Goal: Task Accomplishment & Management: Manage account settings

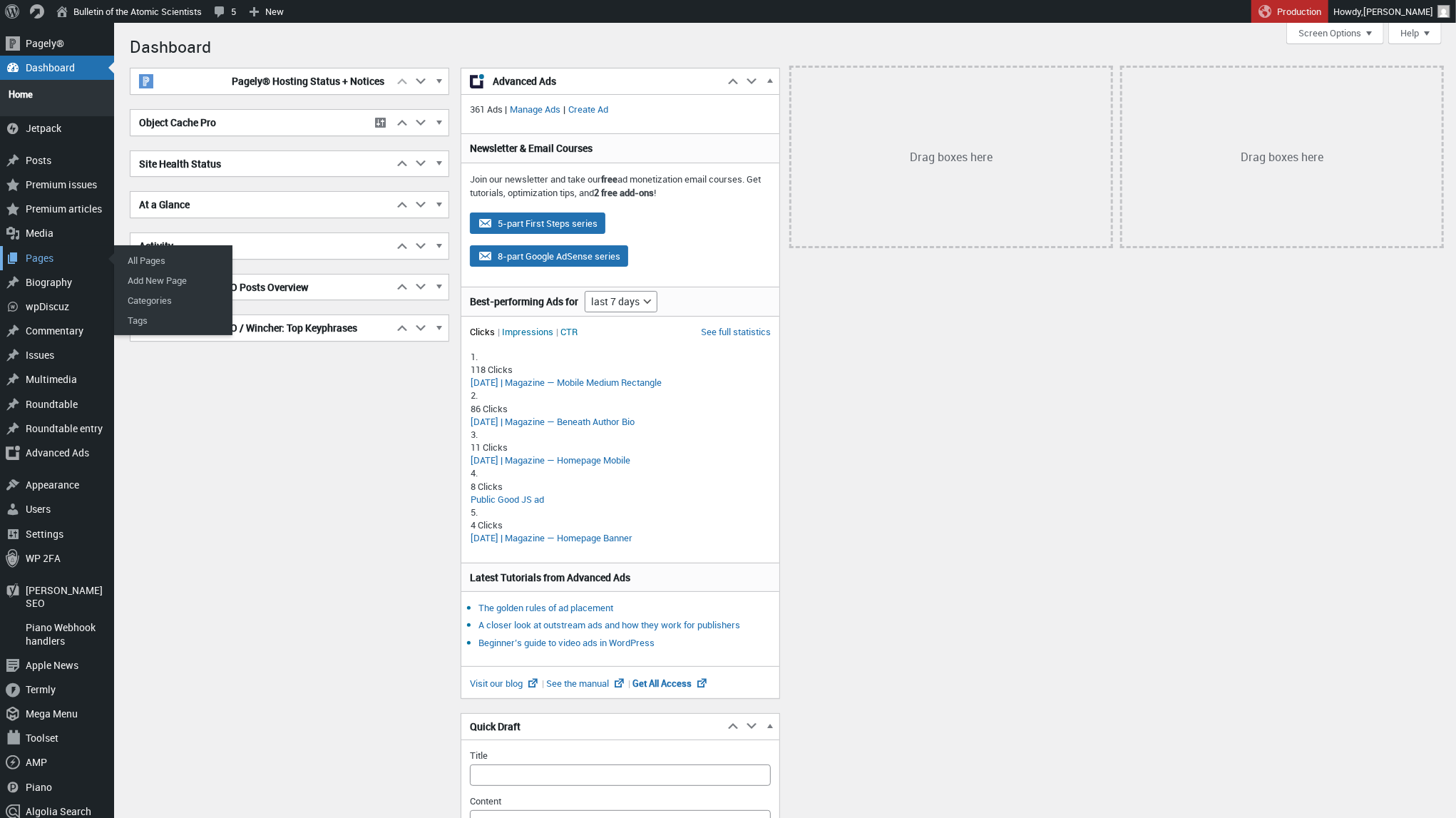
click at [58, 255] on div "Pages" at bounding box center [57, 258] width 114 height 24
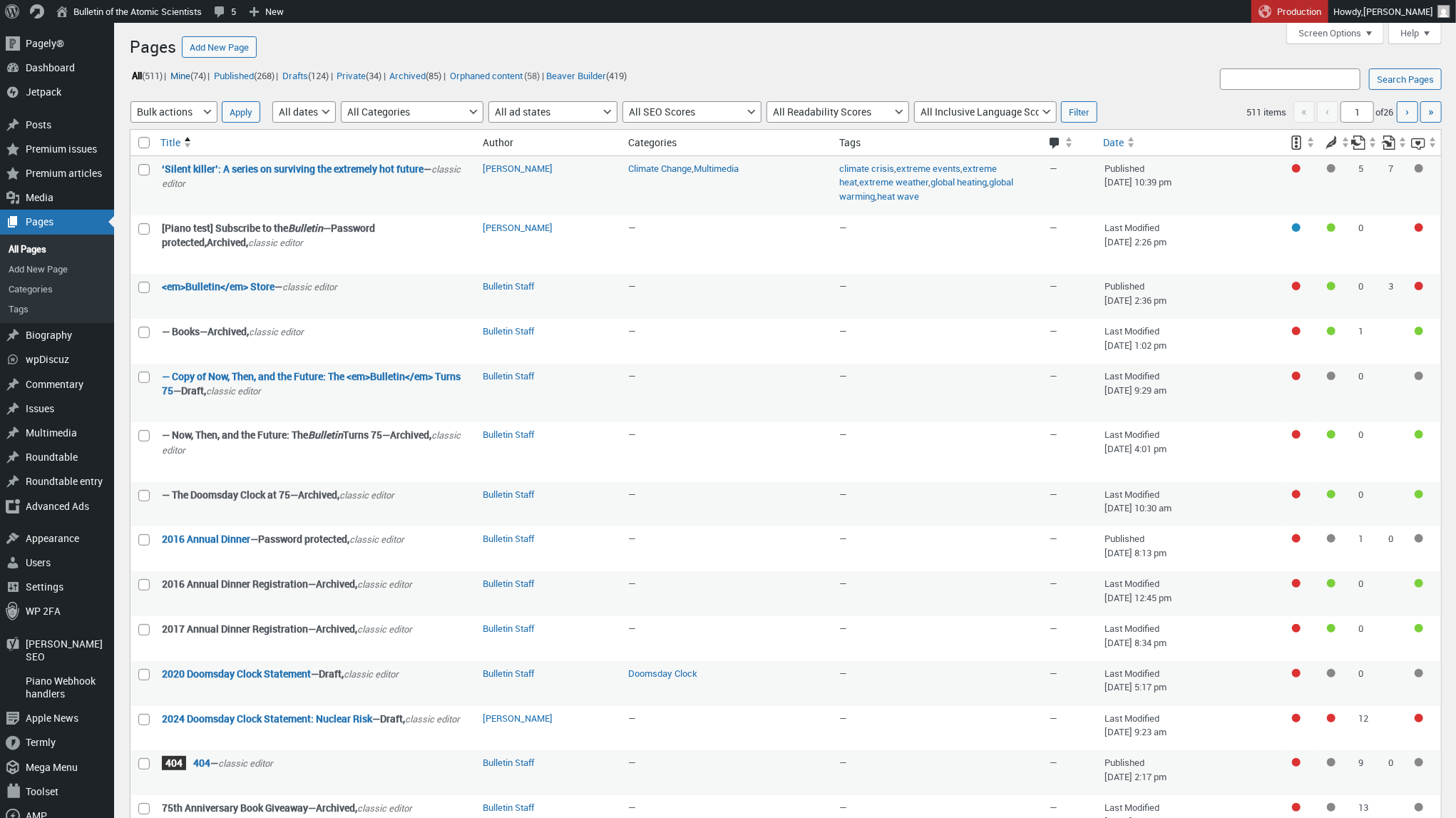
click at [189, 77] on link "Mine (74)" at bounding box center [188, 75] width 40 height 16
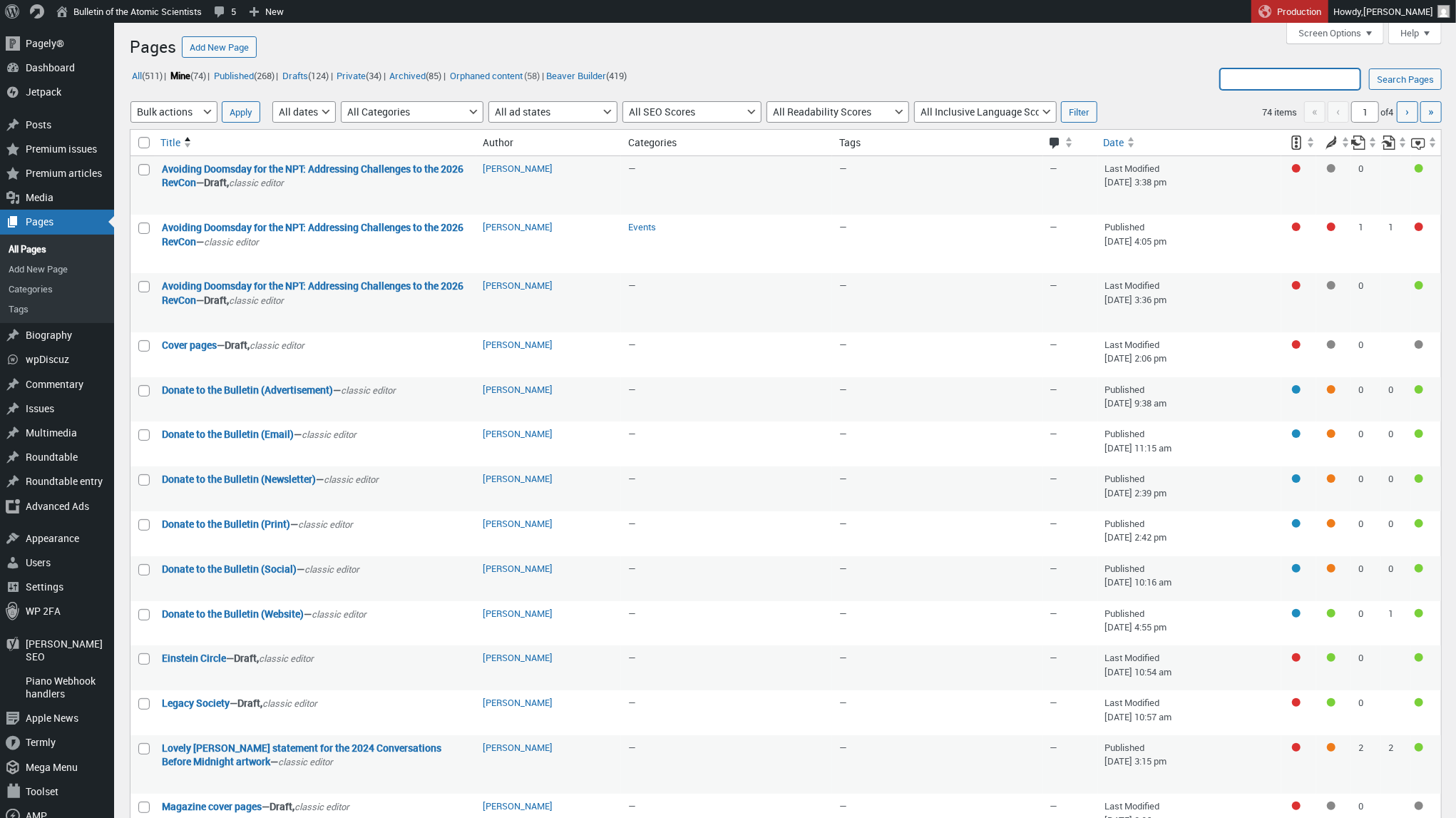
click at [1267, 83] on input "Search Pages:" at bounding box center [1290, 79] width 141 height 21
click at [1263, 74] on input "Search Pages:" at bounding box center [1290, 79] width 141 height 21
type input "What your gift supports"
click at [1403, 78] on input "Search Pages" at bounding box center [1406, 79] width 72 height 21
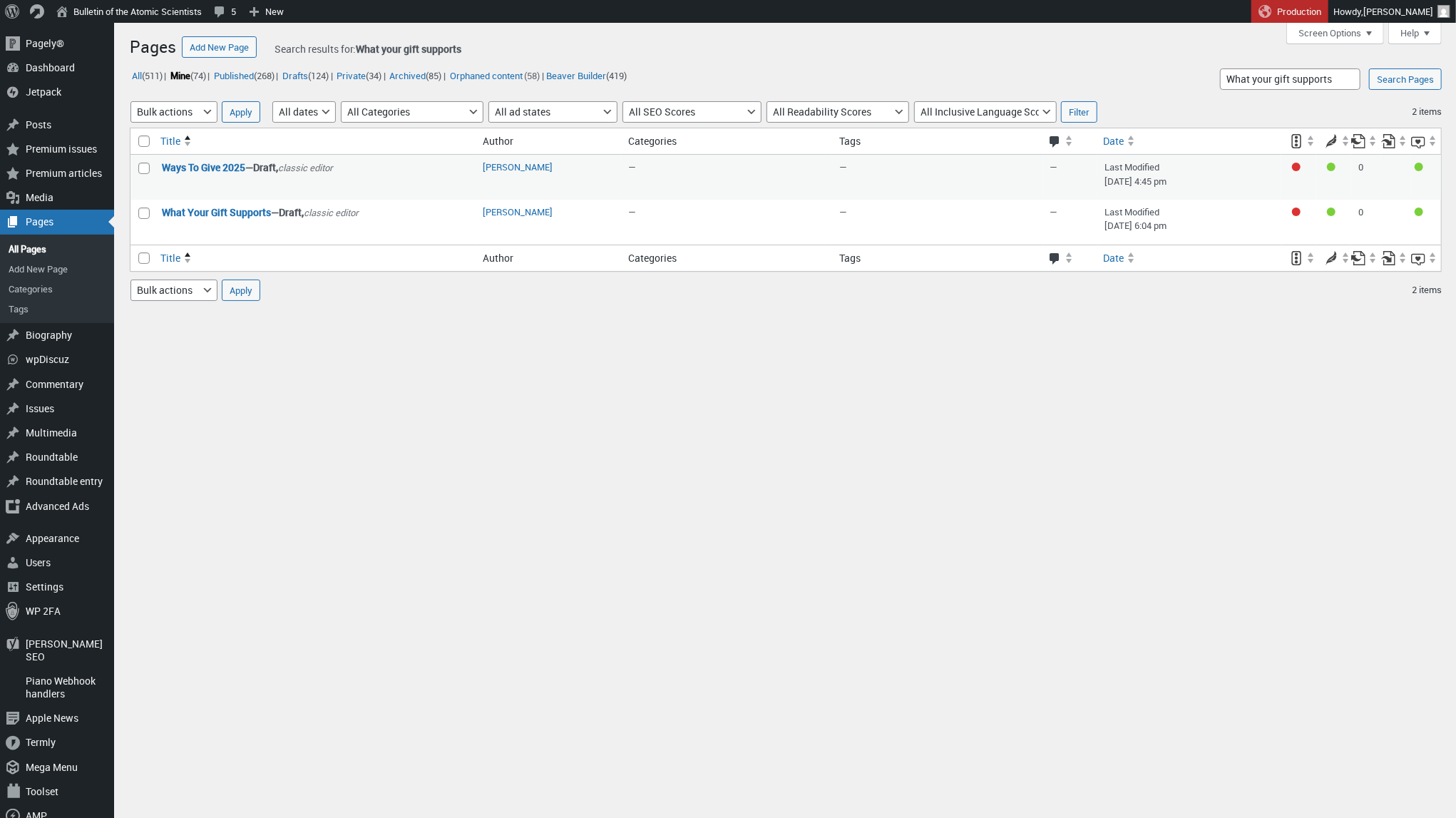
click at [586, 344] on div "Overview Managing Pages Yoast Columns For more information: Documentation on Ma…" at bounding box center [792, 188] width 1328 height 330
click at [391, 354] on div "Overview Managing Pages Yoast Columns For more information: Documentation on Ma…" at bounding box center [792, 466] width 1328 height 887
click at [1265, 75] on input "What your gift supports" at bounding box center [1290, 79] width 141 height 21
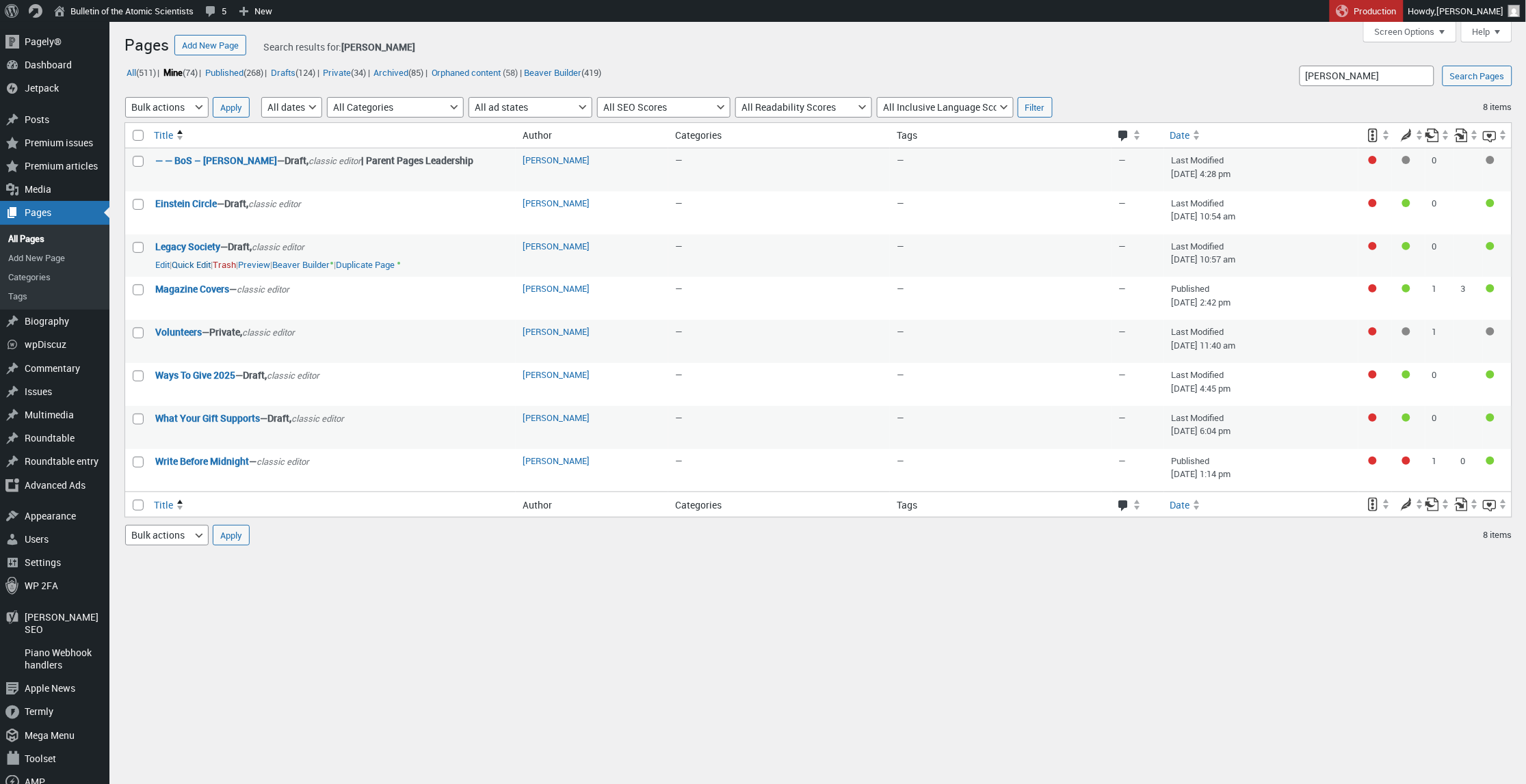
click at [186, 262] on button "Quick Edit" at bounding box center [190, 264] width 39 height 13
select select "09"
select select "views/template-custom.blade.php"
select select "draft"
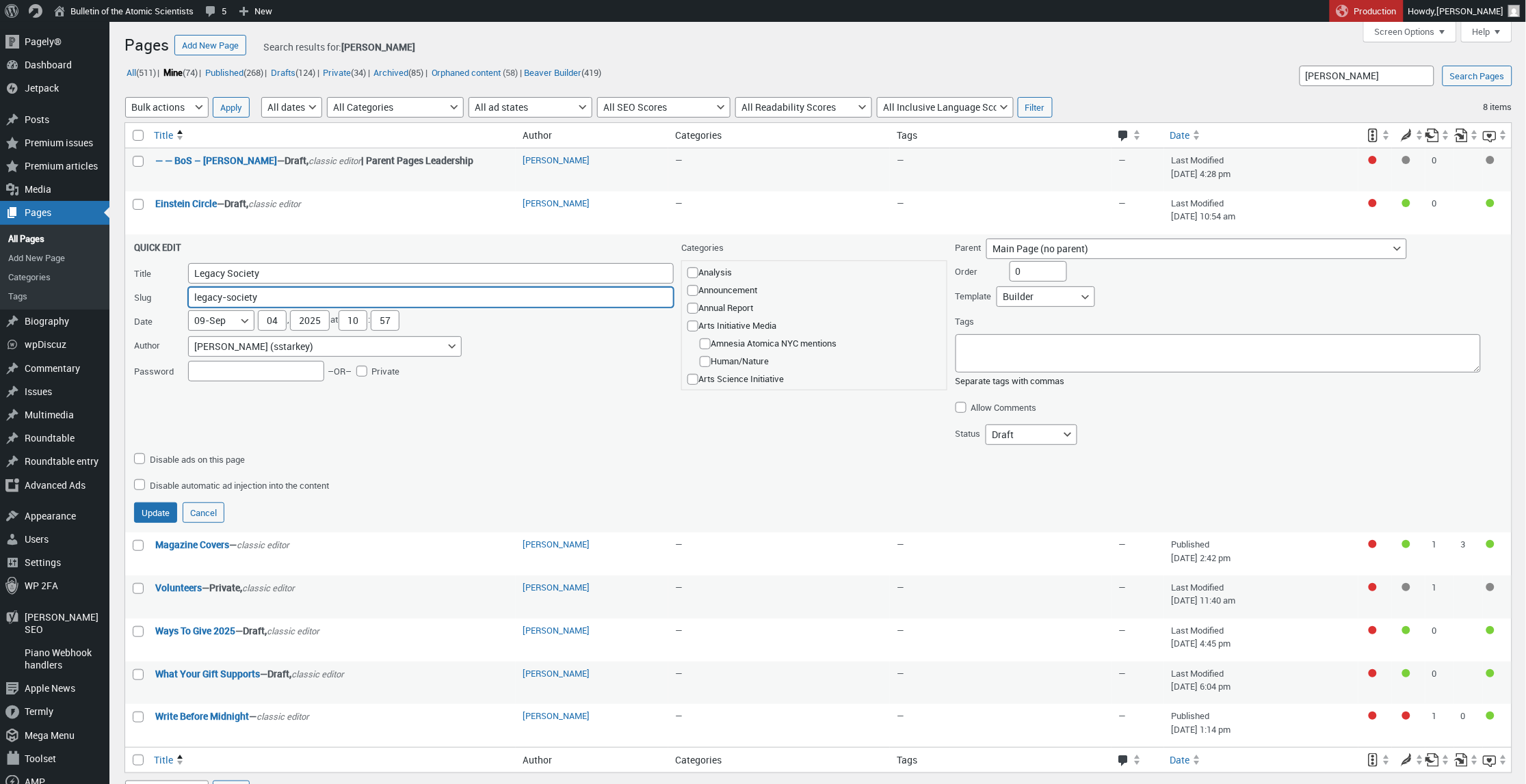
click at [231, 294] on input "legacy-society" at bounding box center [430, 298] width 486 height 21
